Goal: Use online tool/utility: Use online tool/utility

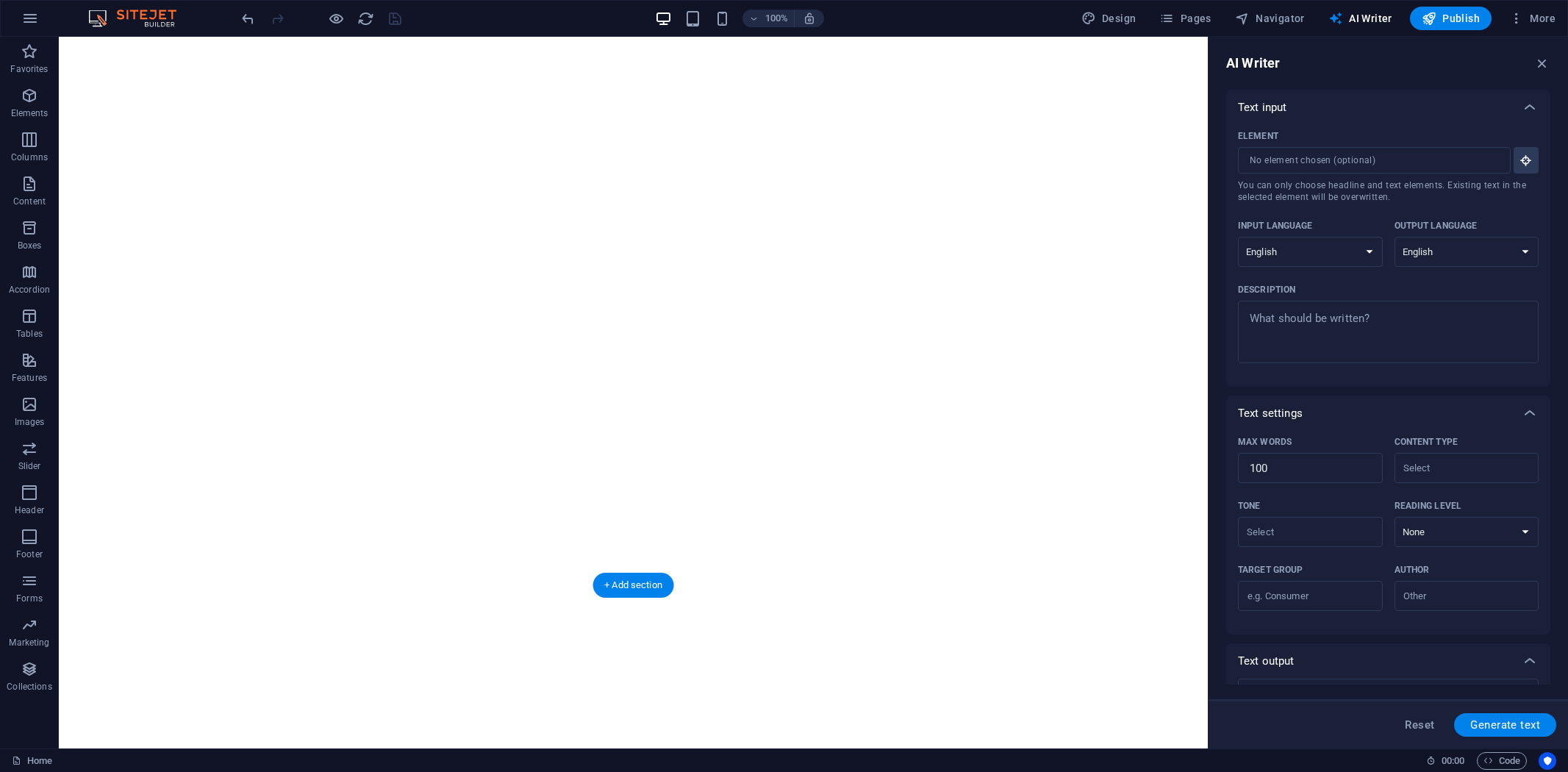
select select "English"
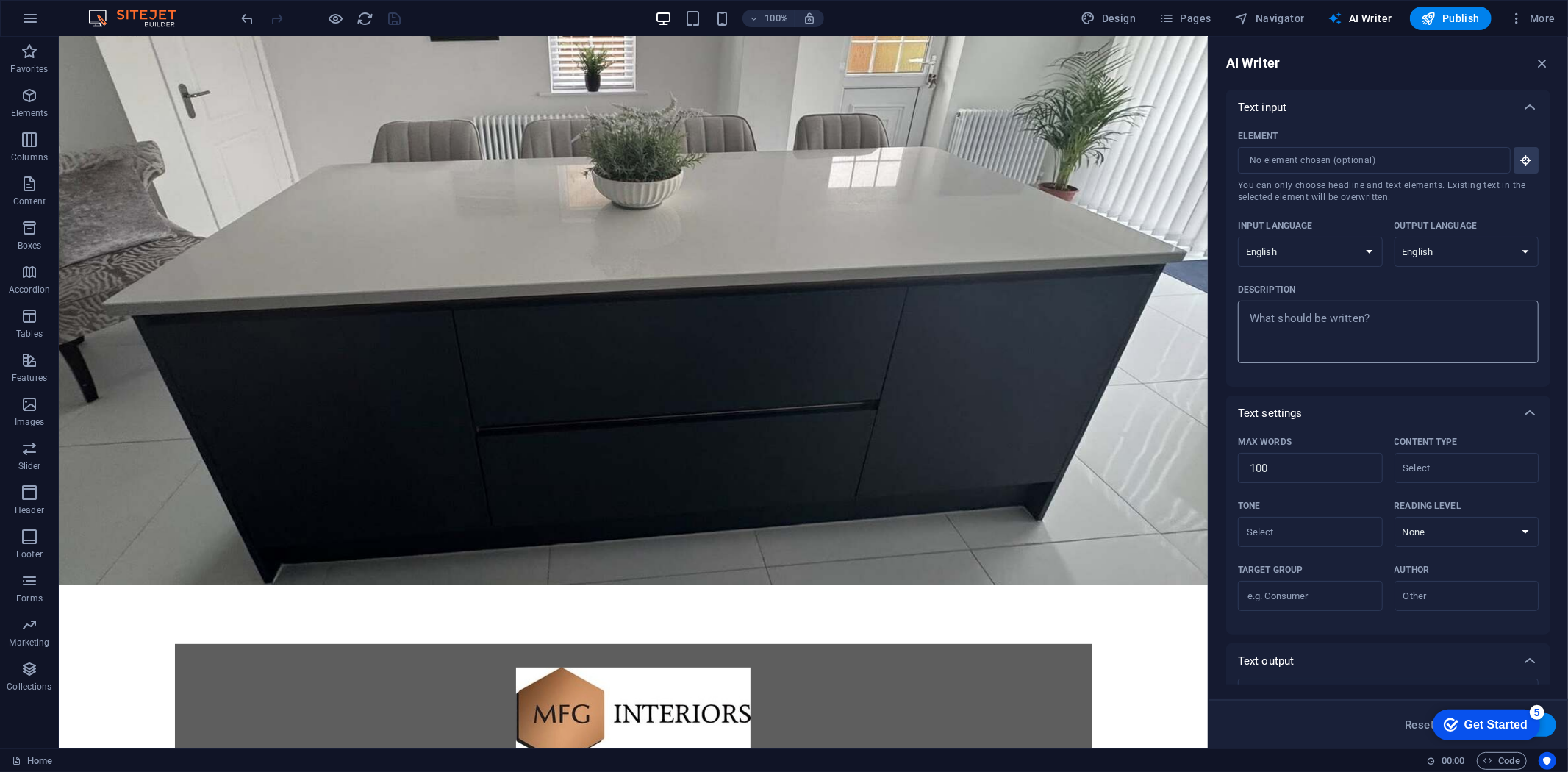
click at [1395, 236] on select "Albanian Arabic Armenian Awadhi Azerbaijani Bashkir Basque Belarusian Bengali B…" at bounding box center [1468, 252] width 145 height 30
click at [1395, 333] on textarea "Description x ​" at bounding box center [1388, 332] width 286 height 48
click at [1539, 60] on icon "button" at bounding box center [1542, 63] width 16 height 16
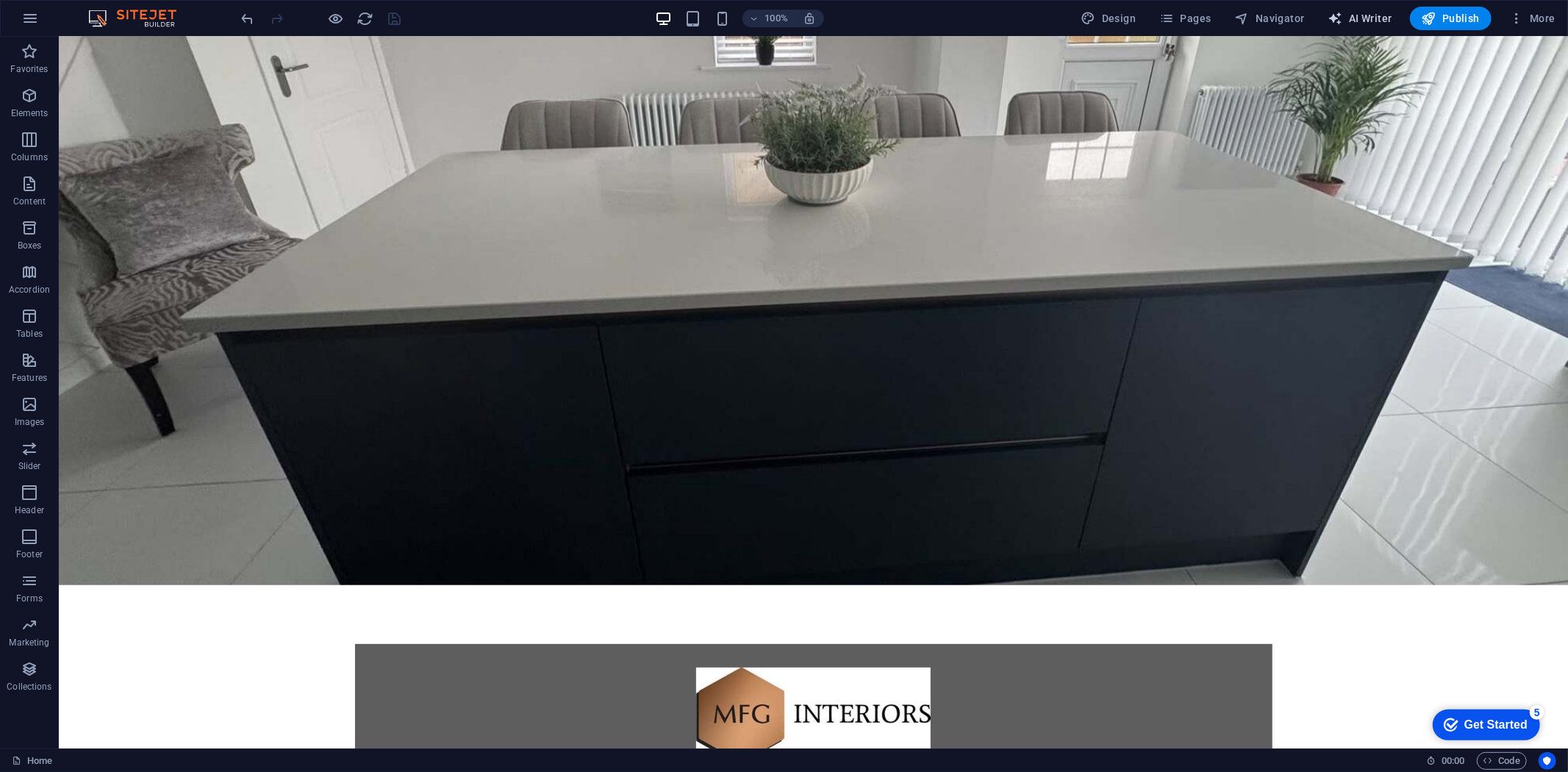
click at [1368, 24] on span "AI Writer" at bounding box center [1360, 18] width 64 height 14
select select "English"
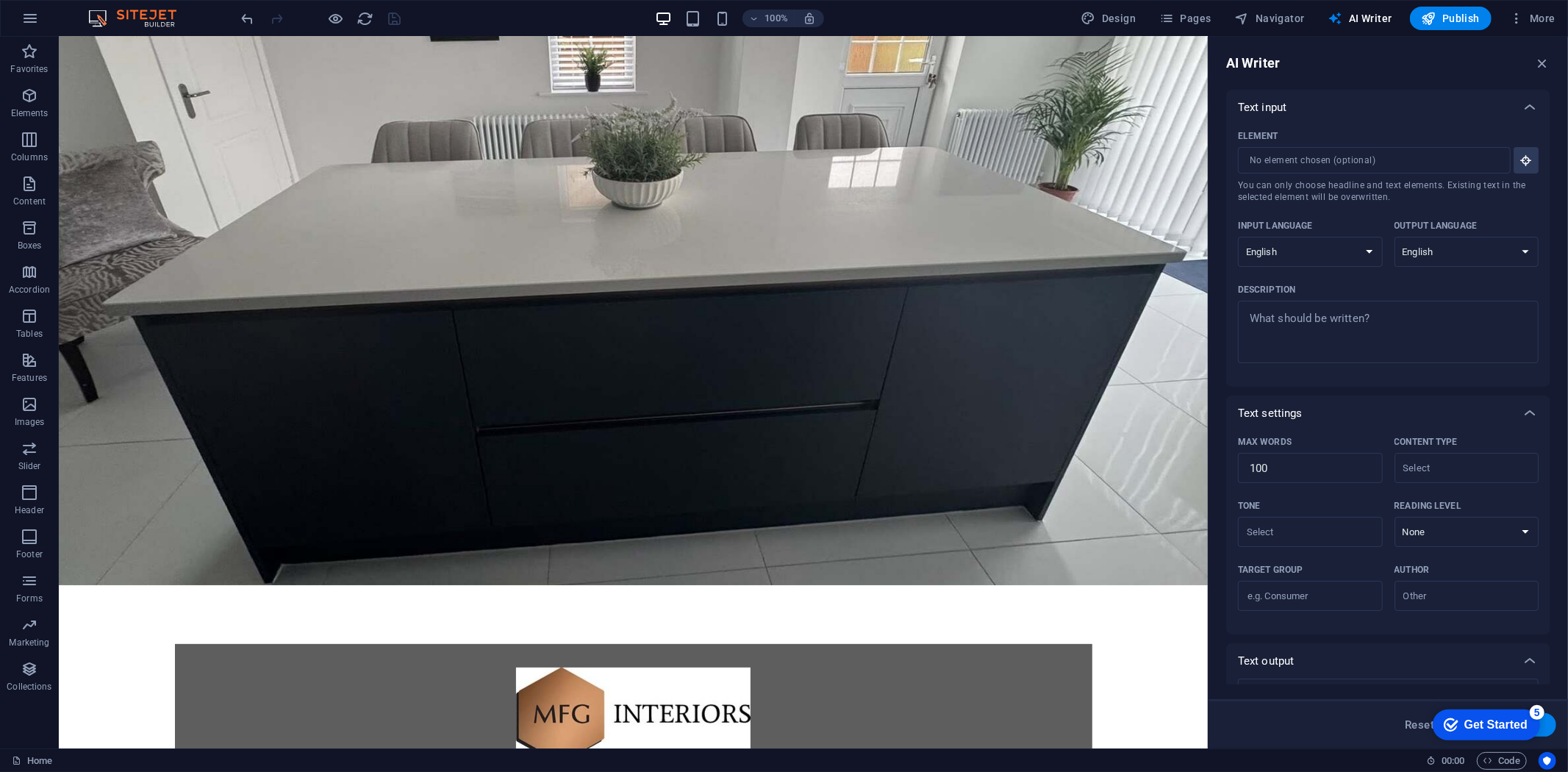
scroll to position [77, 0]
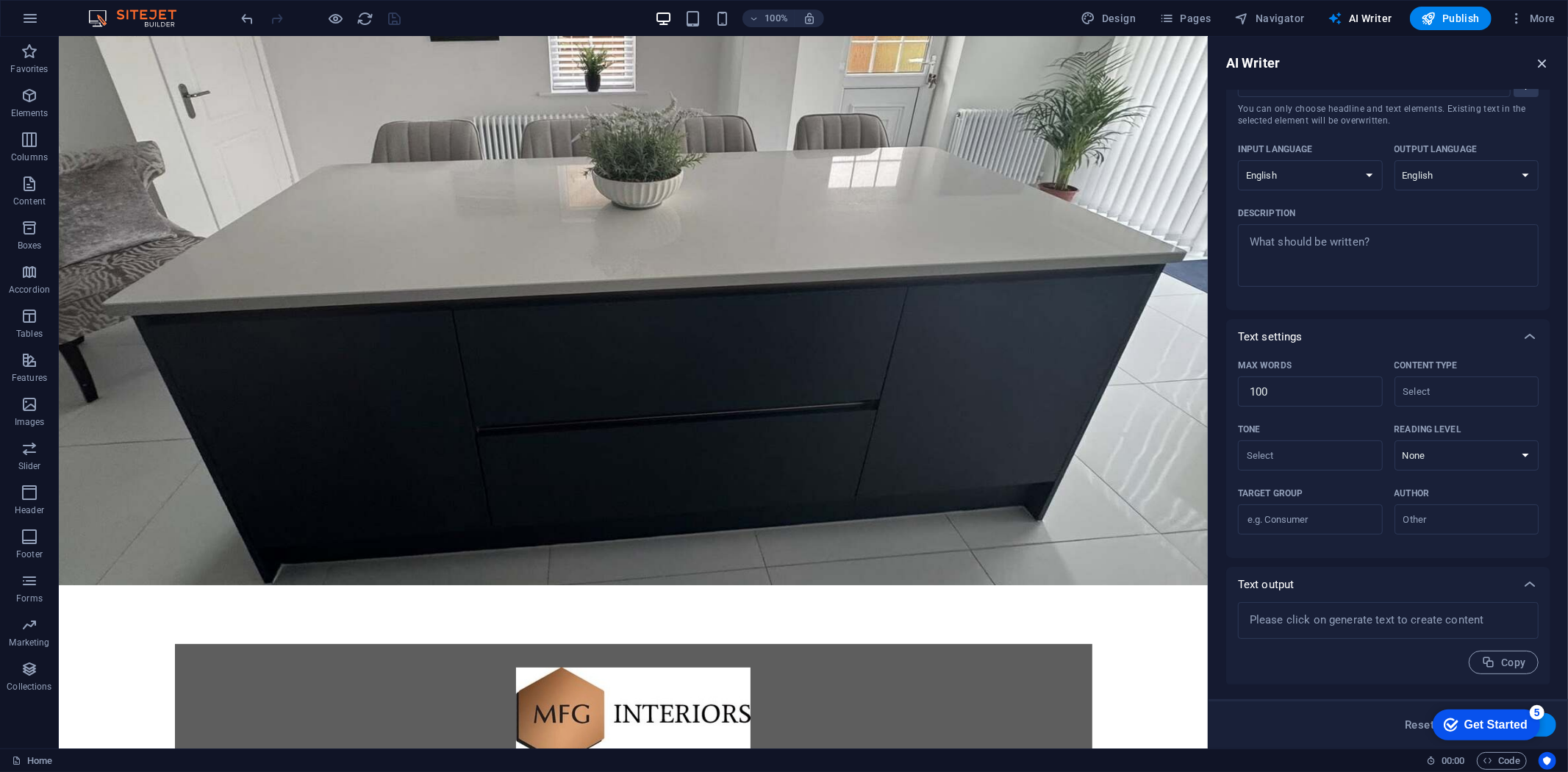
click at [1547, 60] on icon "button" at bounding box center [1542, 63] width 16 height 16
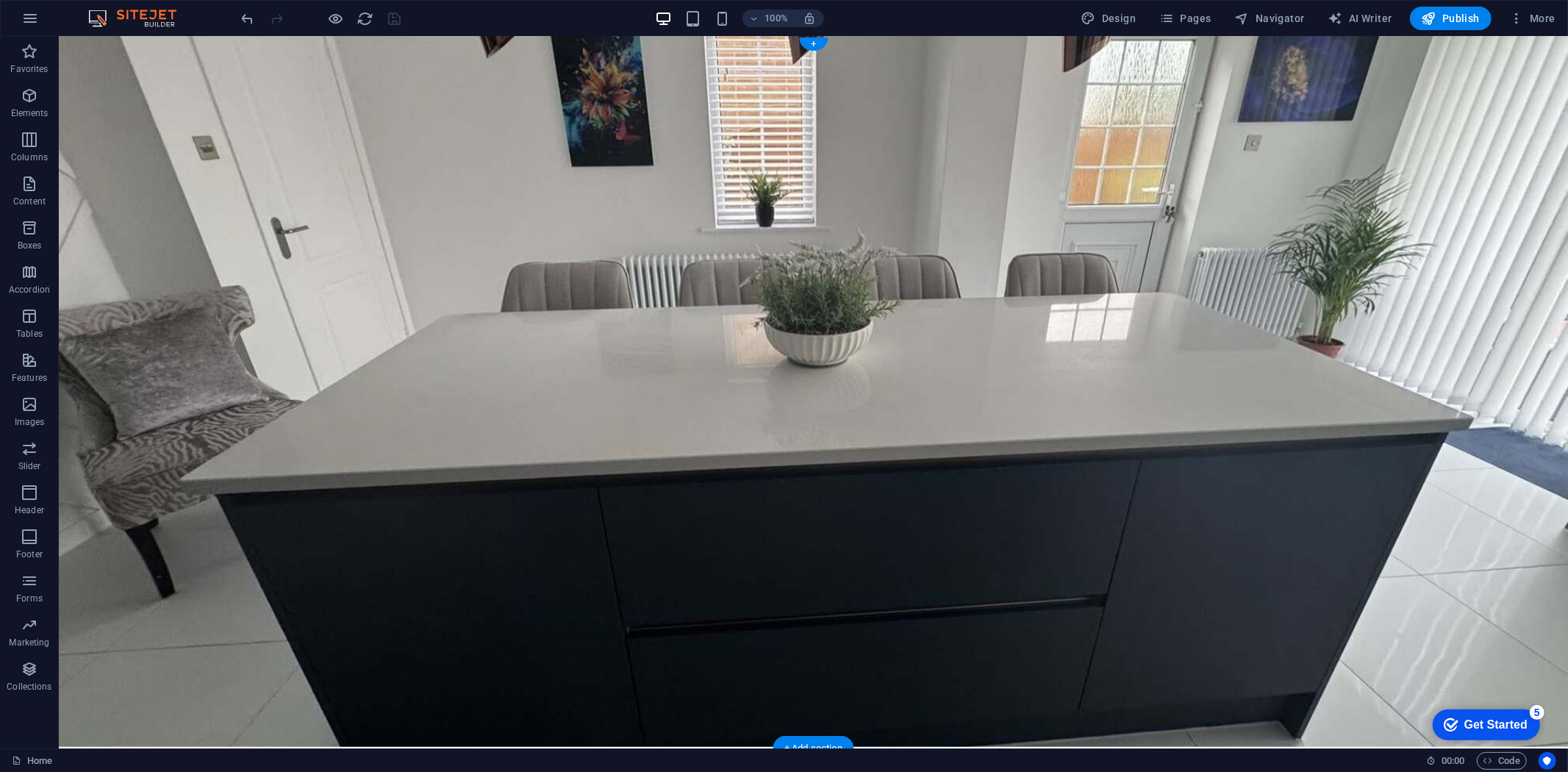
scroll to position [0, 0]
